Goal: Check status: Check status

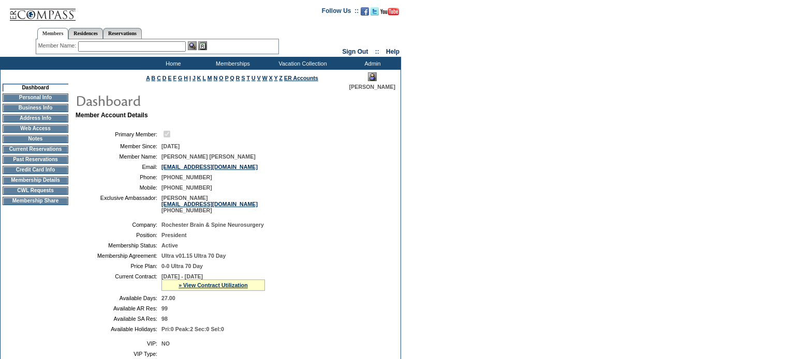
click at [36, 153] on td "Current Reservations" at bounding box center [36, 149] width 66 height 8
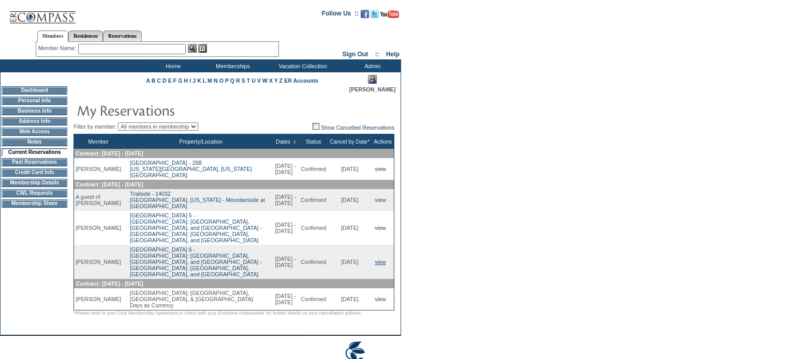
click at [385, 259] on link "view" at bounding box center [379, 262] width 11 height 6
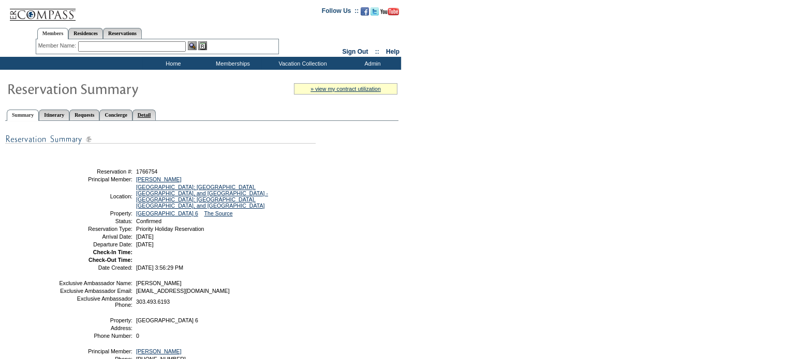
click at [156, 112] on link "Detail" at bounding box center [144, 115] width 24 height 11
